Goal: Transaction & Acquisition: Purchase product/service

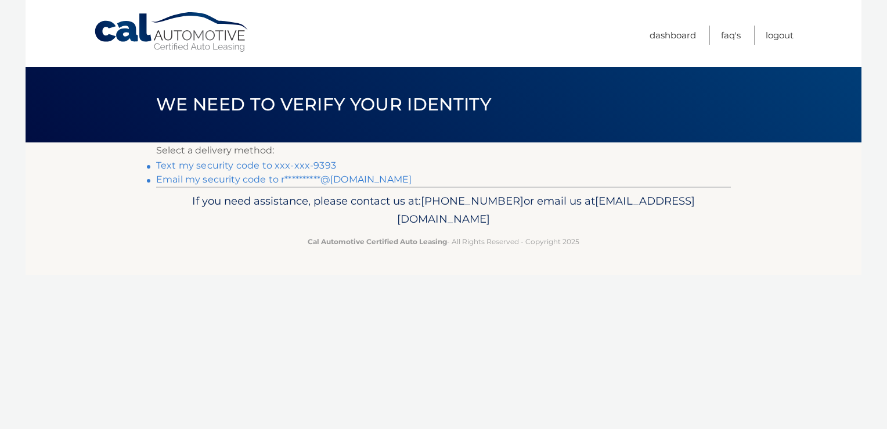
click at [275, 179] on link "**********" at bounding box center [284, 179] width 256 height 11
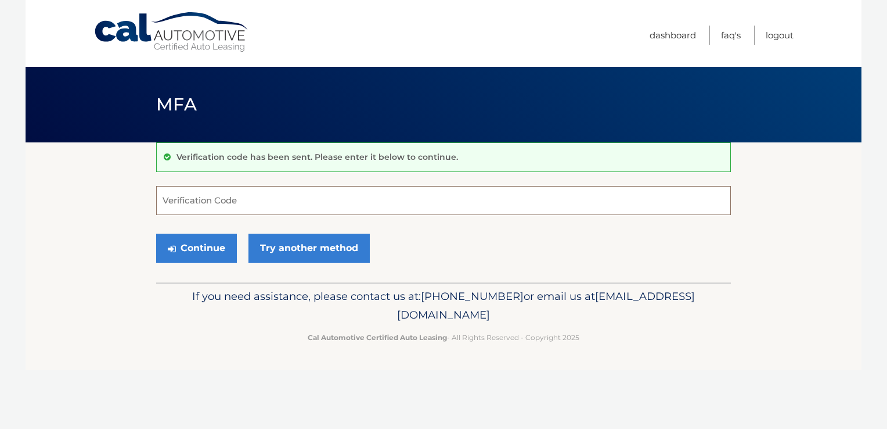
click at [199, 201] on input "Verification Code" at bounding box center [443, 200] width 575 height 29
type input "492934"
click at [193, 250] on button "Continue" at bounding box center [196, 247] width 81 height 29
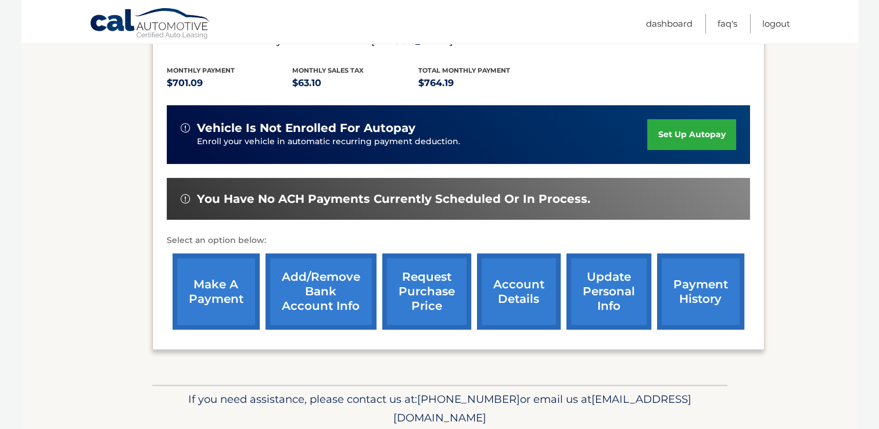
scroll to position [247, 0]
click at [229, 292] on link "make a payment" at bounding box center [215, 291] width 87 height 76
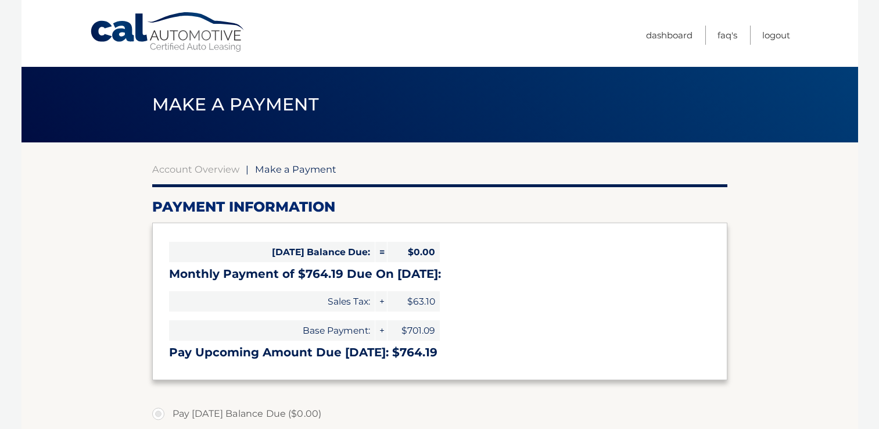
select select "MmQyOWM0MjItMzFhYi00NGEwLWE1OGQtMTdmOTU1NDRjZWQ4"
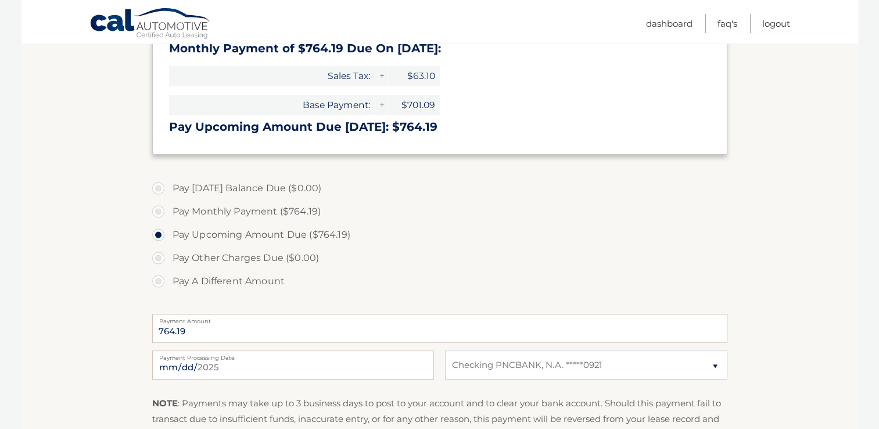
scroll to position [242, 0]
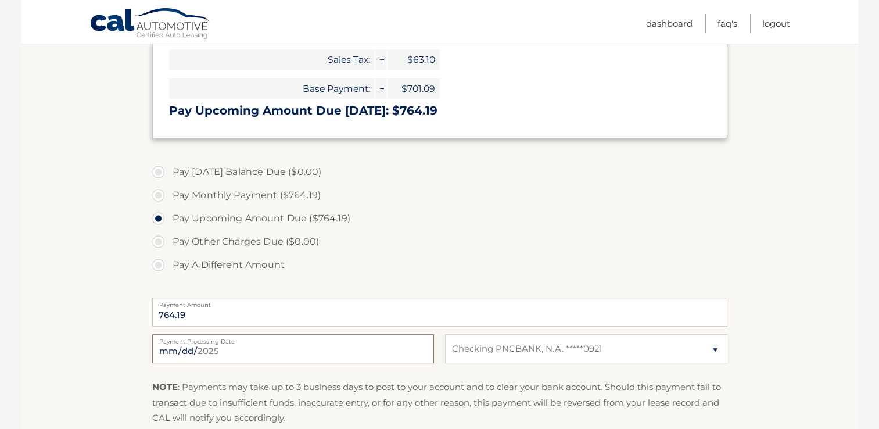
click at [227, 352] on input "2025-08-17" at bounding box center [293, 348] width 282 height 29
type input "2025-08-18"
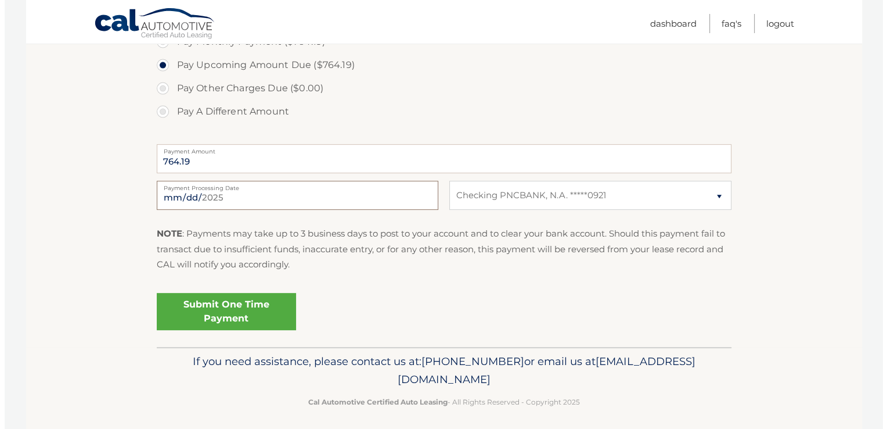
scroll to position [400, 0]
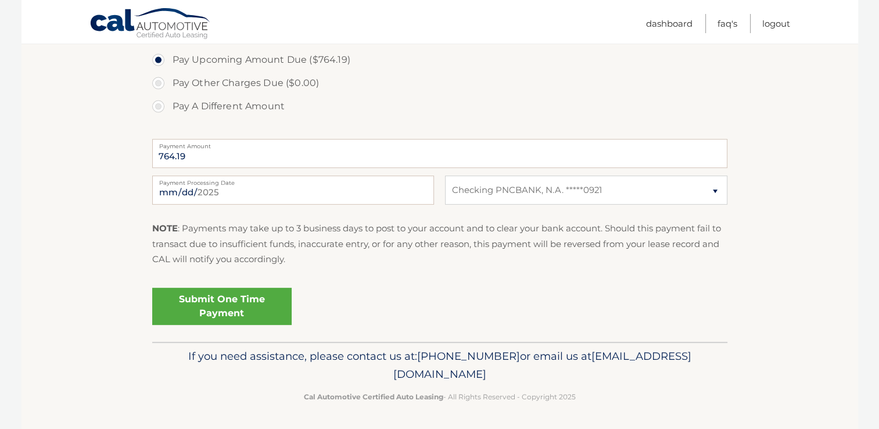
click at [251, 307] on link "Submit One Time Payment" at bounding box center [221, 305] width 139 height 37
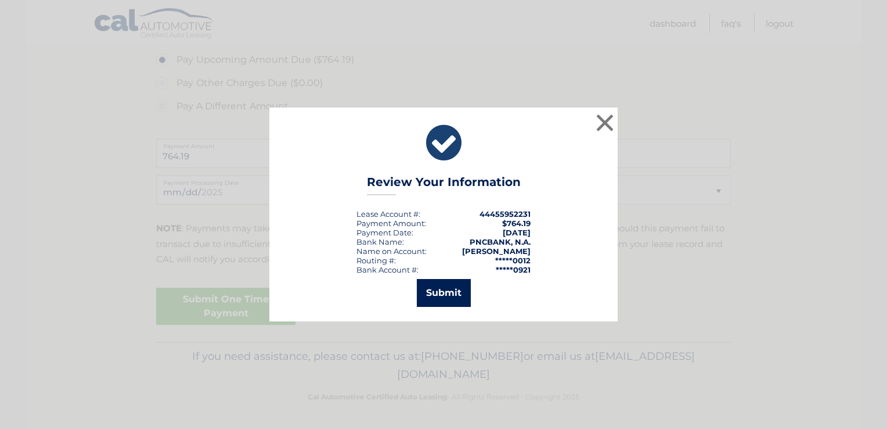
click at [451, 294] on button "Submit" at bounding box center [444, 293] width 54 height 28
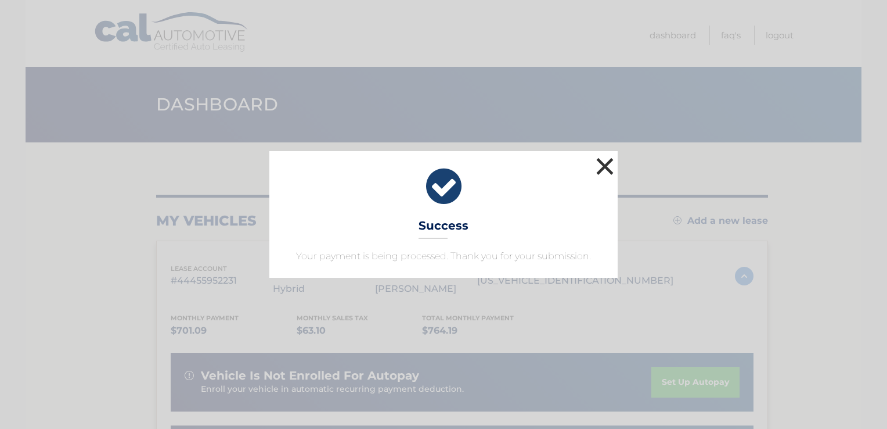
click at [612, 158] on button "×" at bounding box center [605, 165] width 23 height 23
